Goal: Task Accomplishment & Management: Use online tool/utility

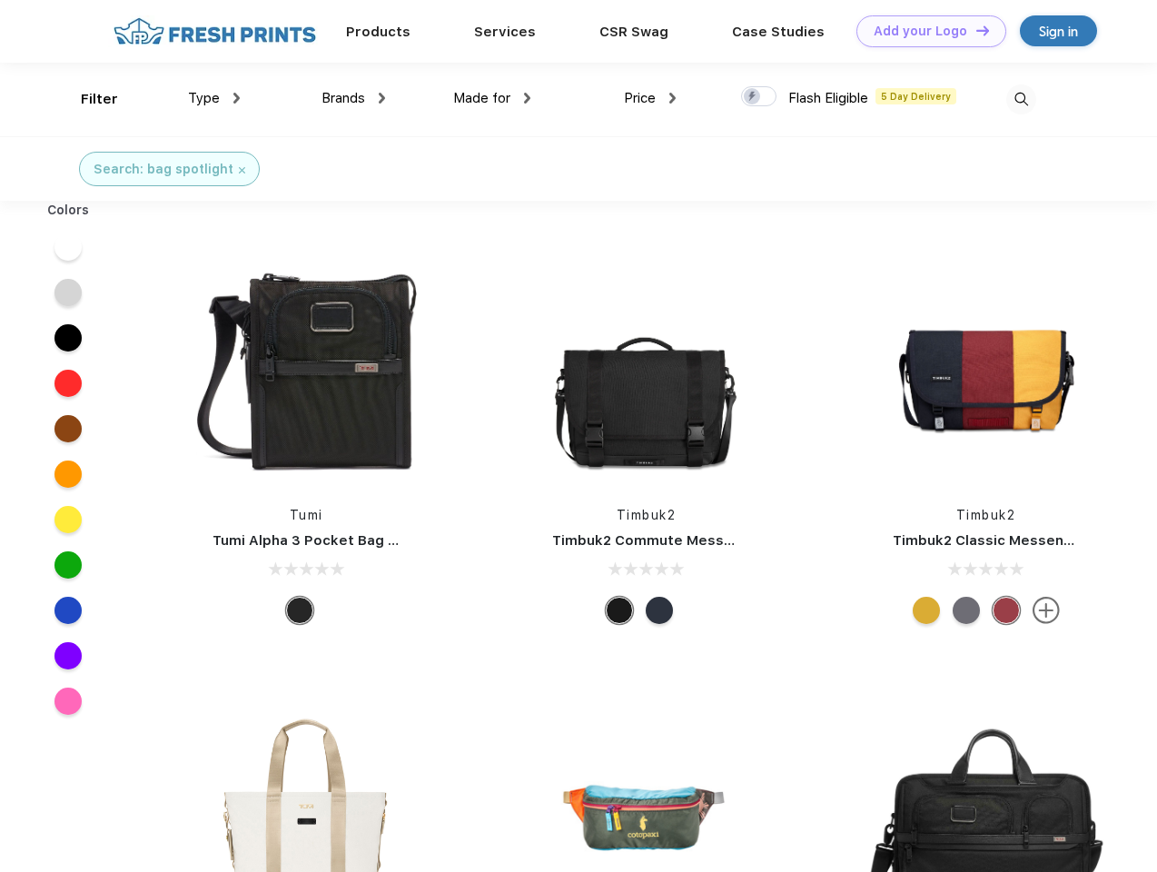
scroll to position [1, 0]
click at [924, 31] on link "Add your Logo Design Tool" at bounding box center [931, 31] width 150 height 32
click at [0, 0] on div "Design Tool" at bounding box center [0, 0] width 0 height 0
click at [974, 30] on link "Add your Logo Design Tool" at bounding box center [931, 31] width 150 height 32
click at [87, 99] on div "Filter" at bounding box center [99, 99] width 37 height 21
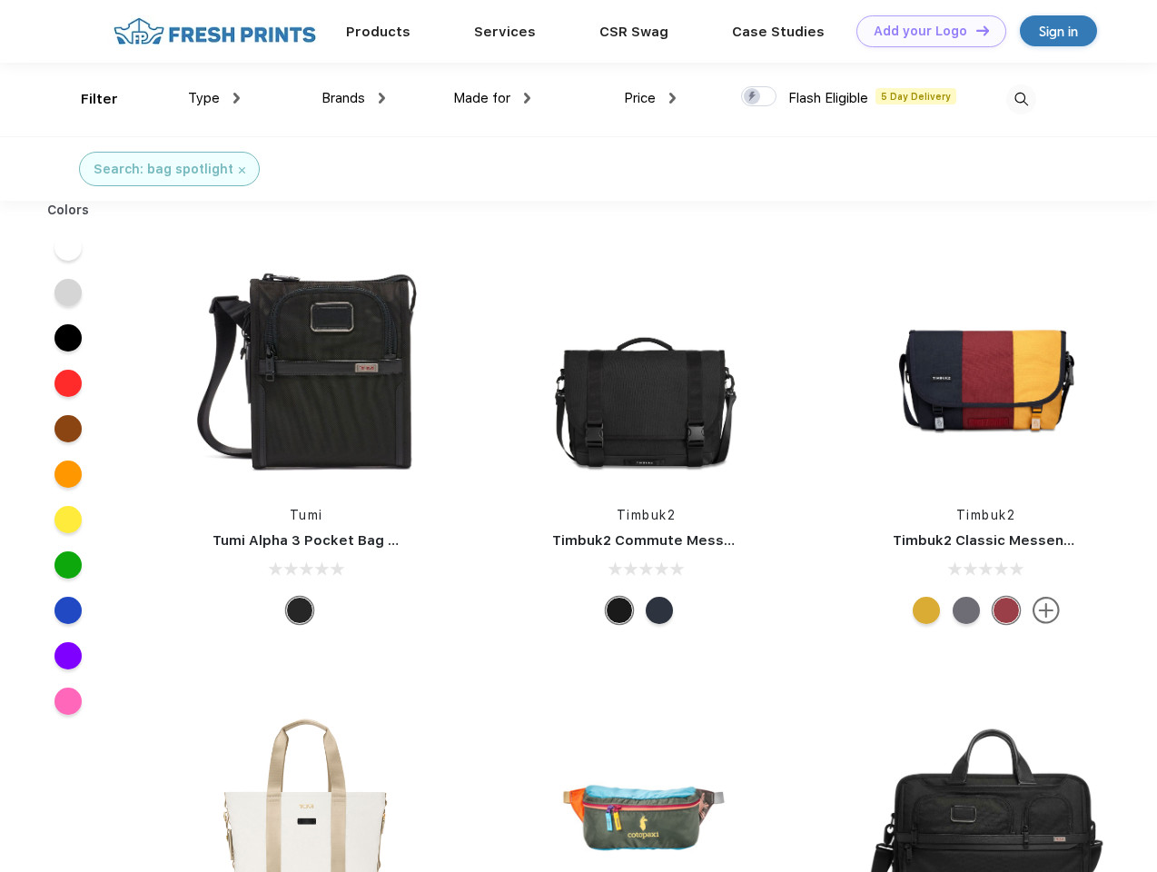
click at [214, 98] on span "Type" at bounding box center [204, 98] width 32 height 16
click at [353, 98] on span "Brands" at bounding box center [343, 98] width 44 height 16
click at [492, 98] on span "Made for" at bounding box center [481, 98] width 57 height 16
click at [650, 98] on span "Price" at bounding box center [640, 98] width 32 height 16
click at [759, 97] on div at bounding box center [758, 96] width 35 height 20
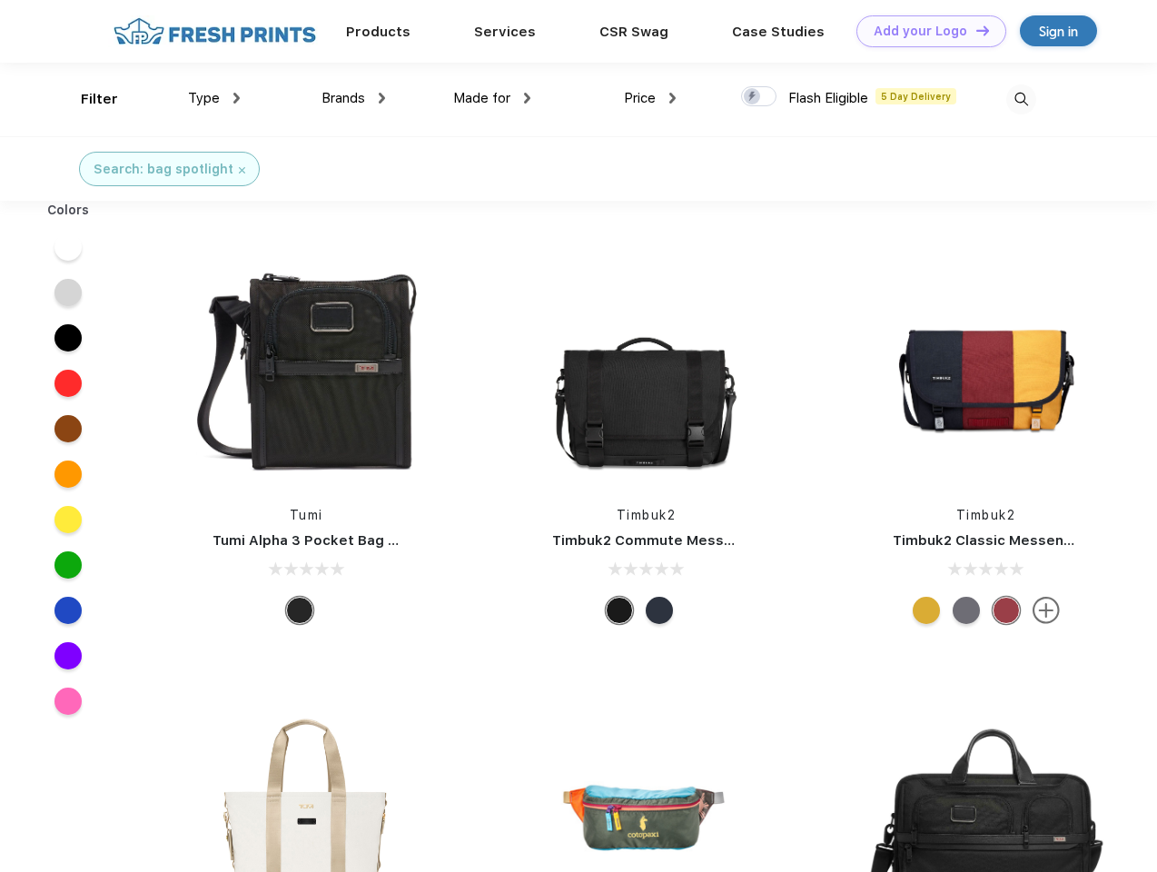
click at [753, 97] on input "checkbox" at bounding box center [747, 91] width 12 height 12
click at [1020, 99] on img at bounding box center [1021, 99] width 30 height 30
